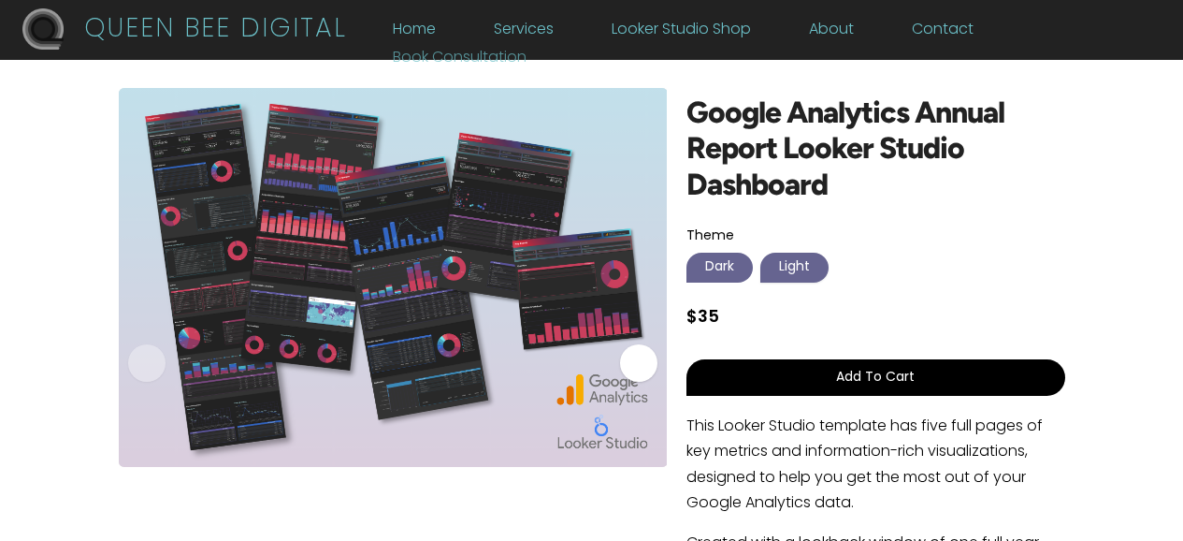
click at [527, 51] on link "Book Consultation" at bounding box center [460, 61] width 134 height 21
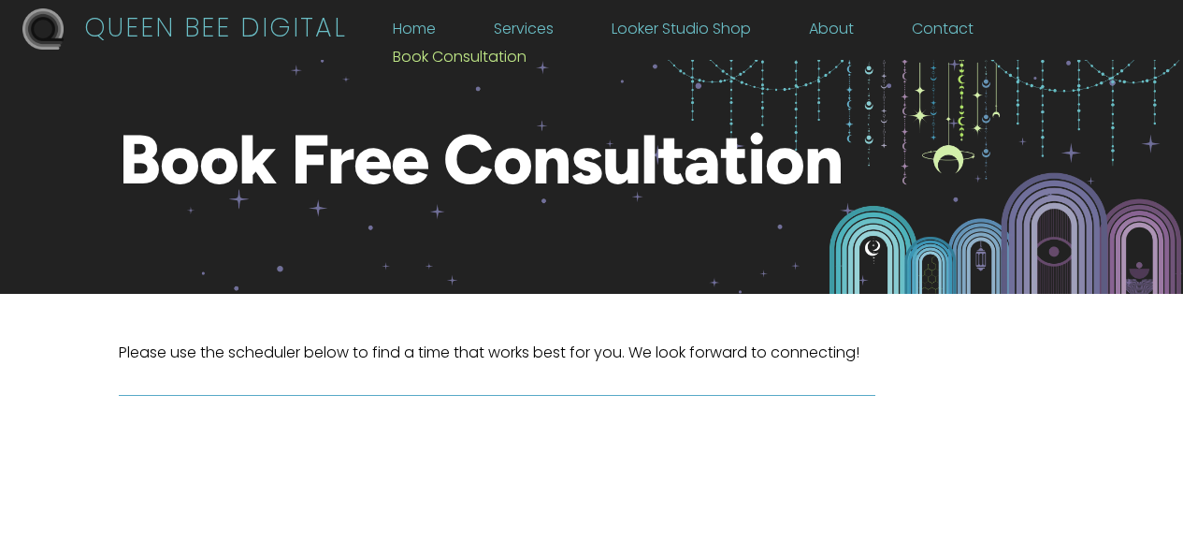
click at [787, 293] on div "Book Free Consultation" at bounding box center [592, 177] width 946 height 234
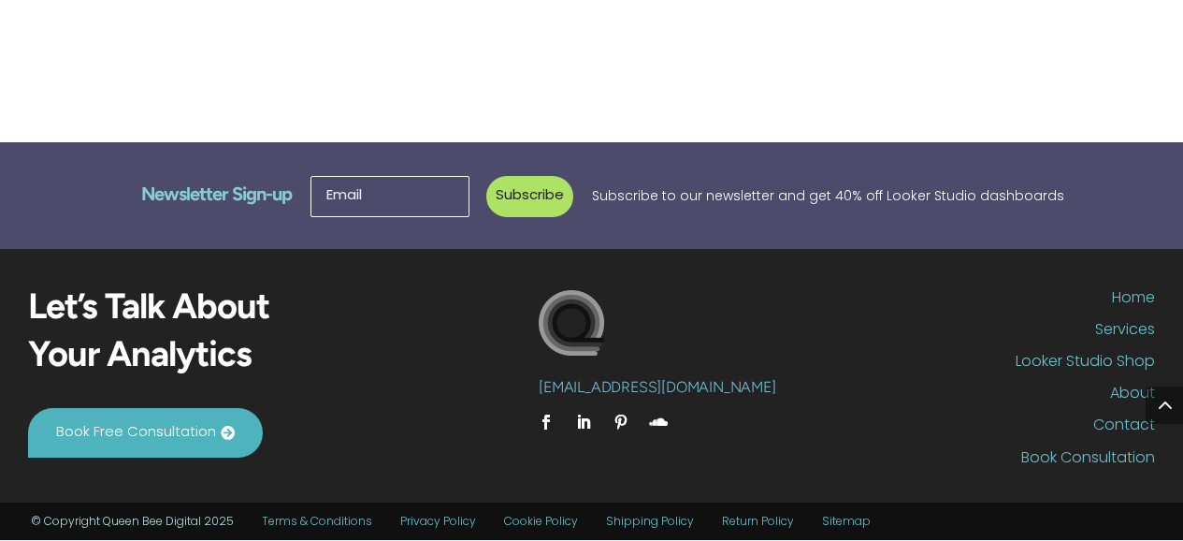
scroll to position [1258, 0]
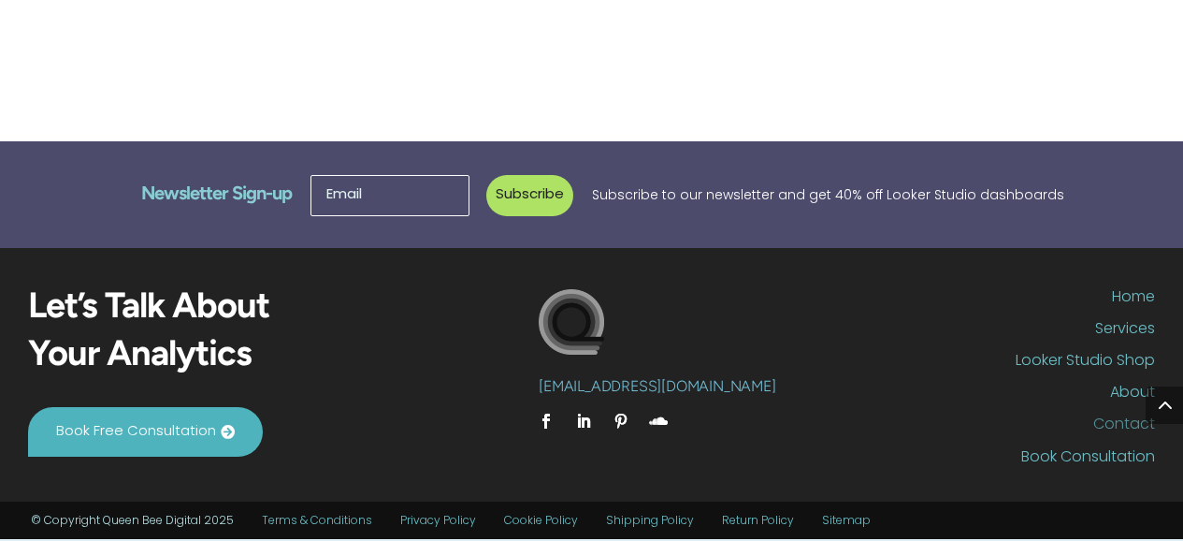
click at [826, 419] on link "Contact" at bounding box center [967, 428] width 376 height 24
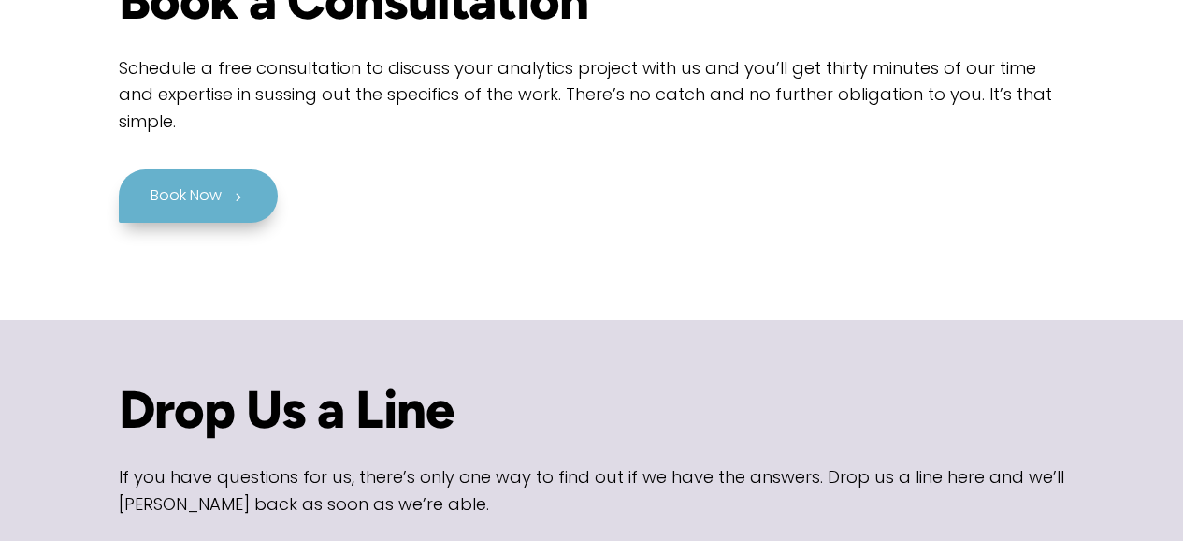
scroll to position [563, 0]
